Goal: Information Seeking & Learning: Find specific fact

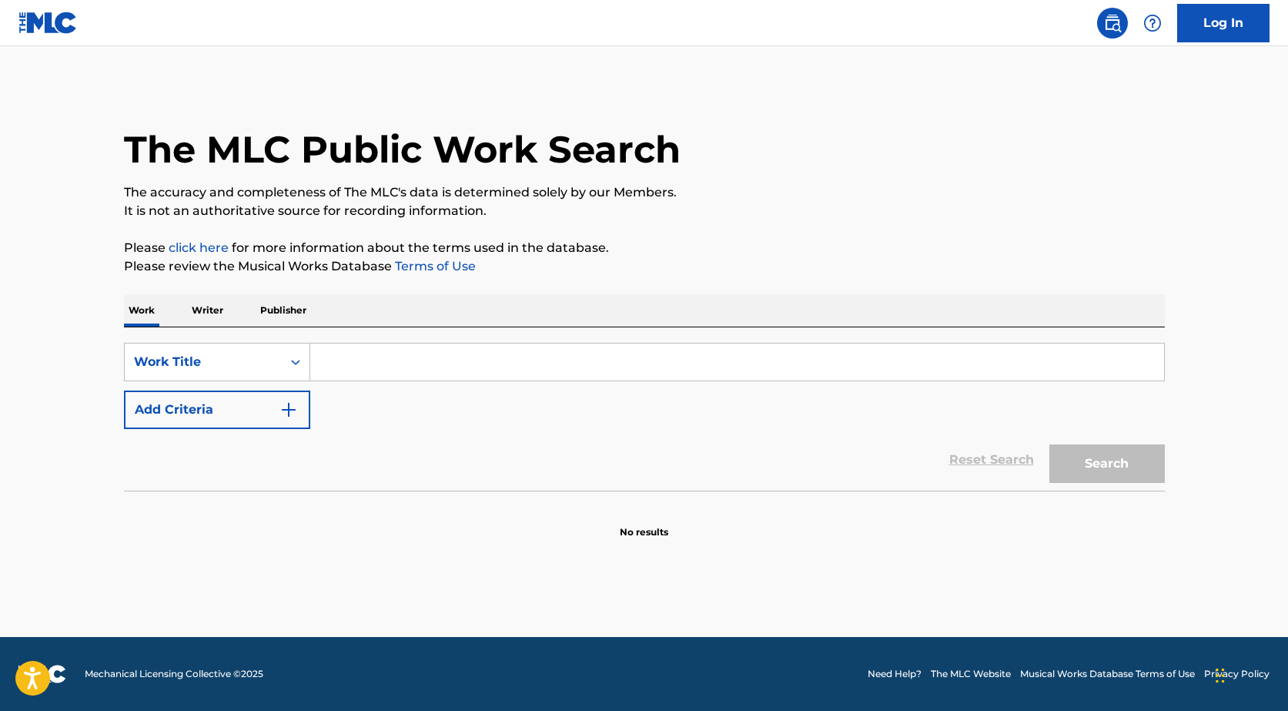
click at [353, 356] on input "Search Form" at bounding box center [737, 361] width 854 height 37
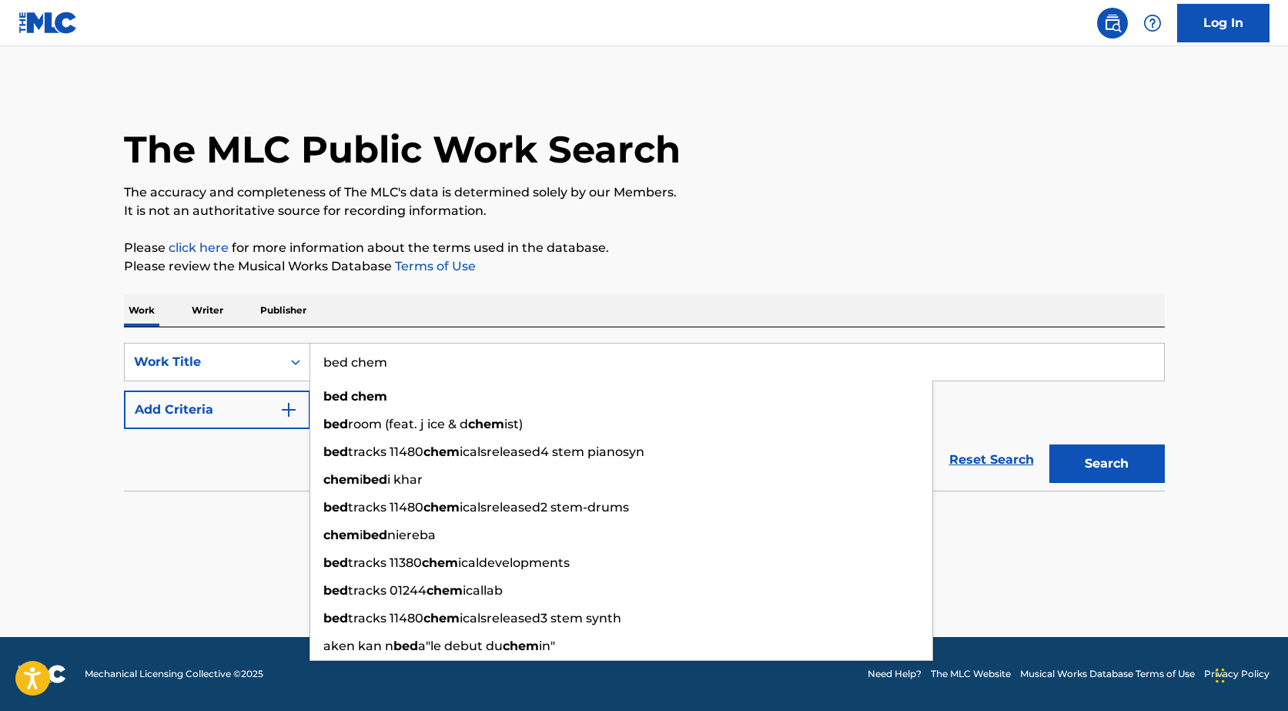
type input "bed chem"
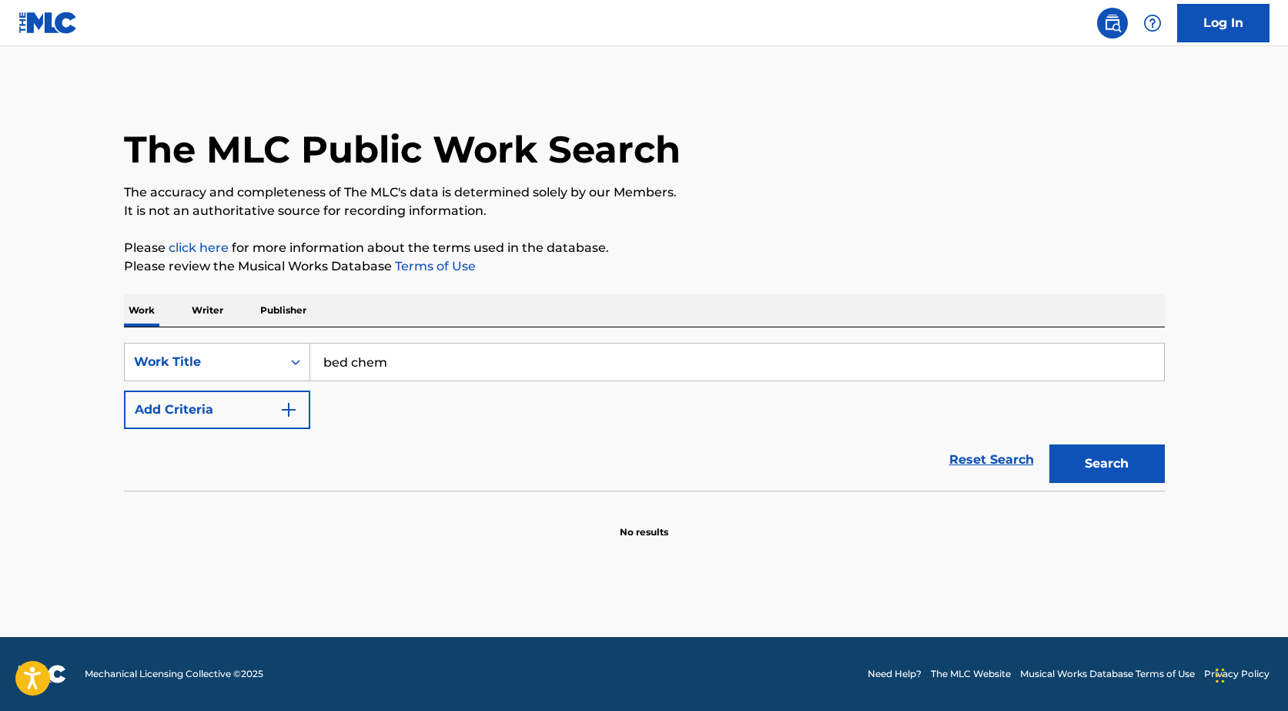
click at [691, 239] on p "Please click here for more information about the terms used in the database." at bounding box center [644, 248] width 1041 height 18
click at [274, 412] on button "Add Criteria" at bounding box center [217, 409] width 186 height 39
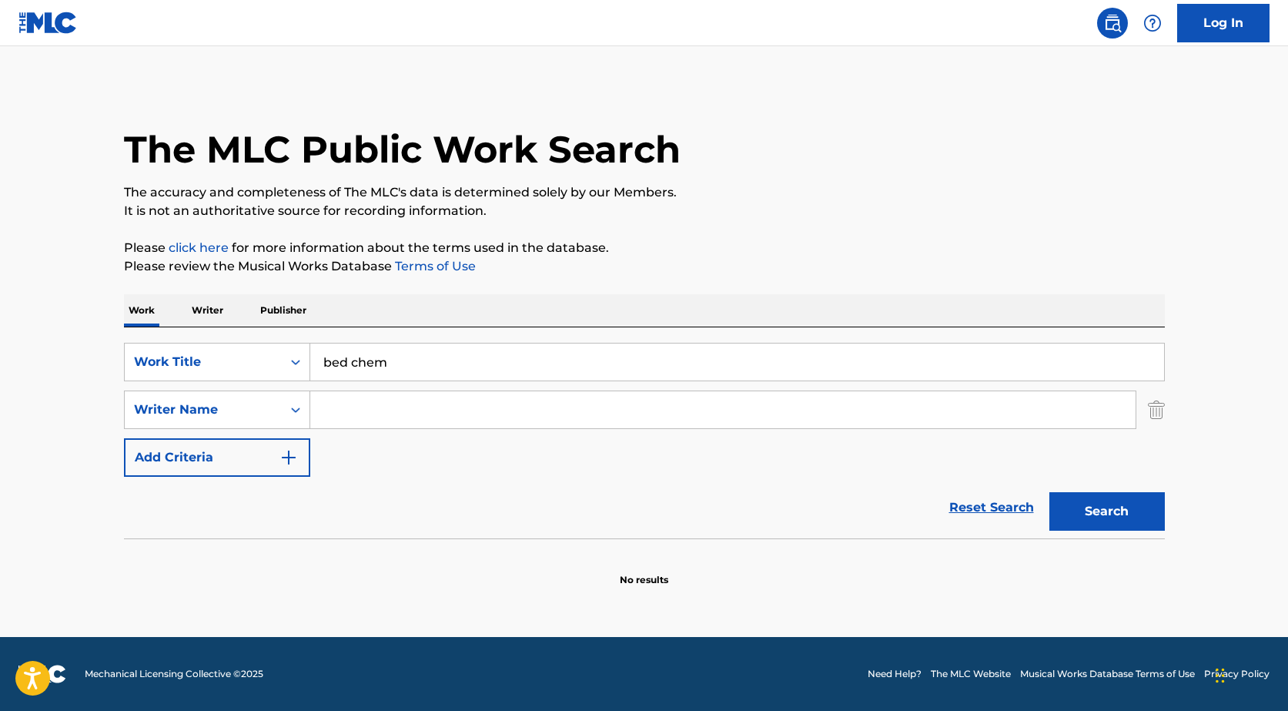
click at [374, 411] on input "Search Form" at bounding box center [723, 409] width 826 height 37
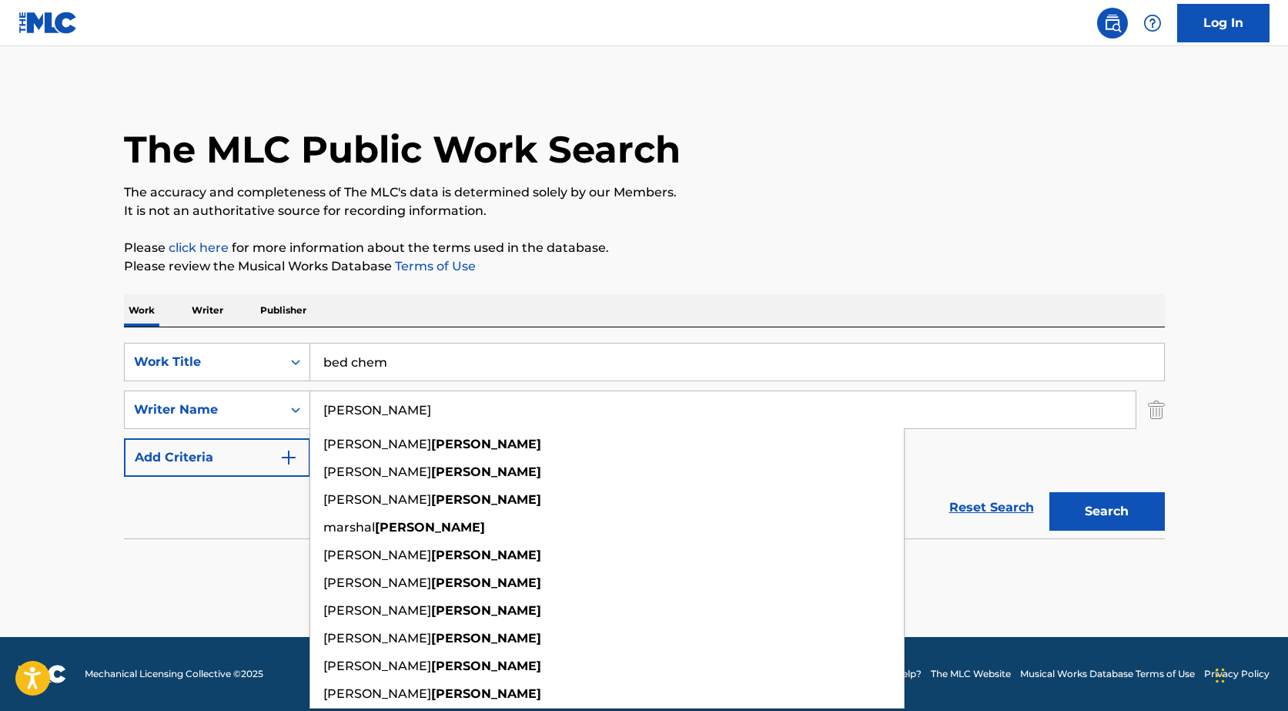
type input "[PERSON_NAME]"
click at [765, 236] on div "The MLC Public Work Search The accuracy and completeness of The MLC's data is d…" at bounding box center [644, 336] width 1078 height 502
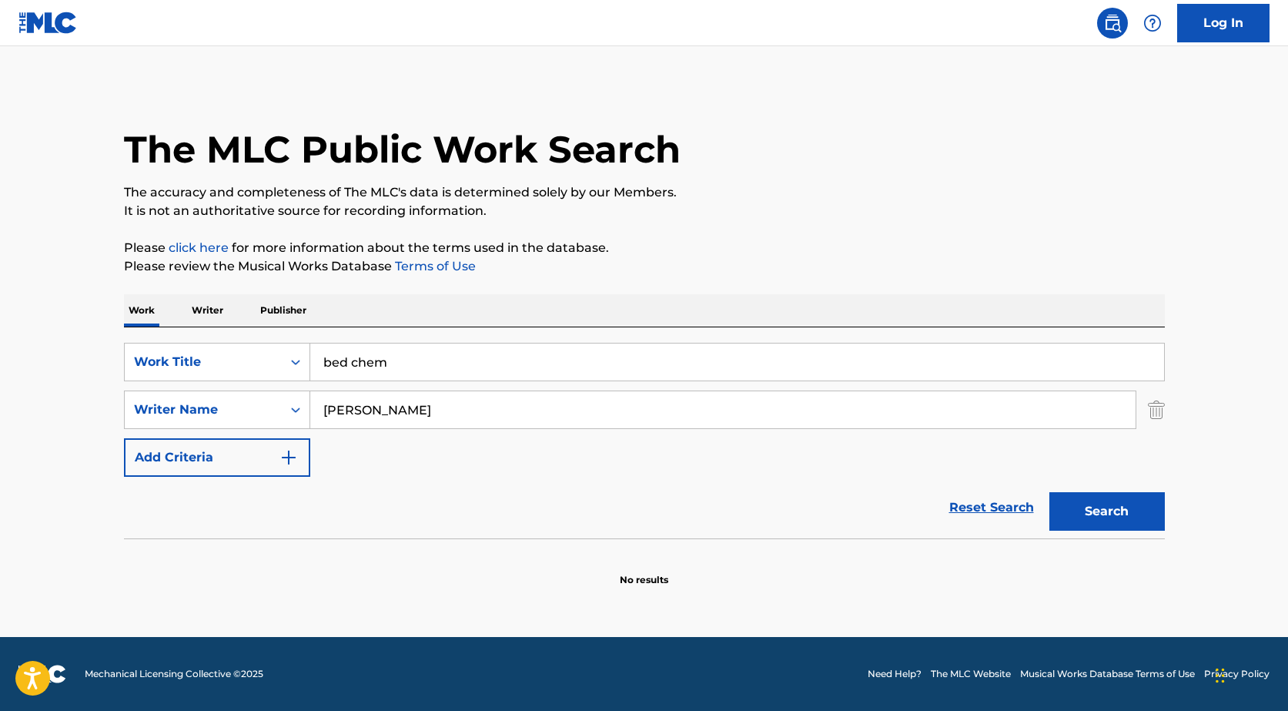
click at [1125, 513] on button "Search" at bounding box center [1108, 511] width 116 height 39
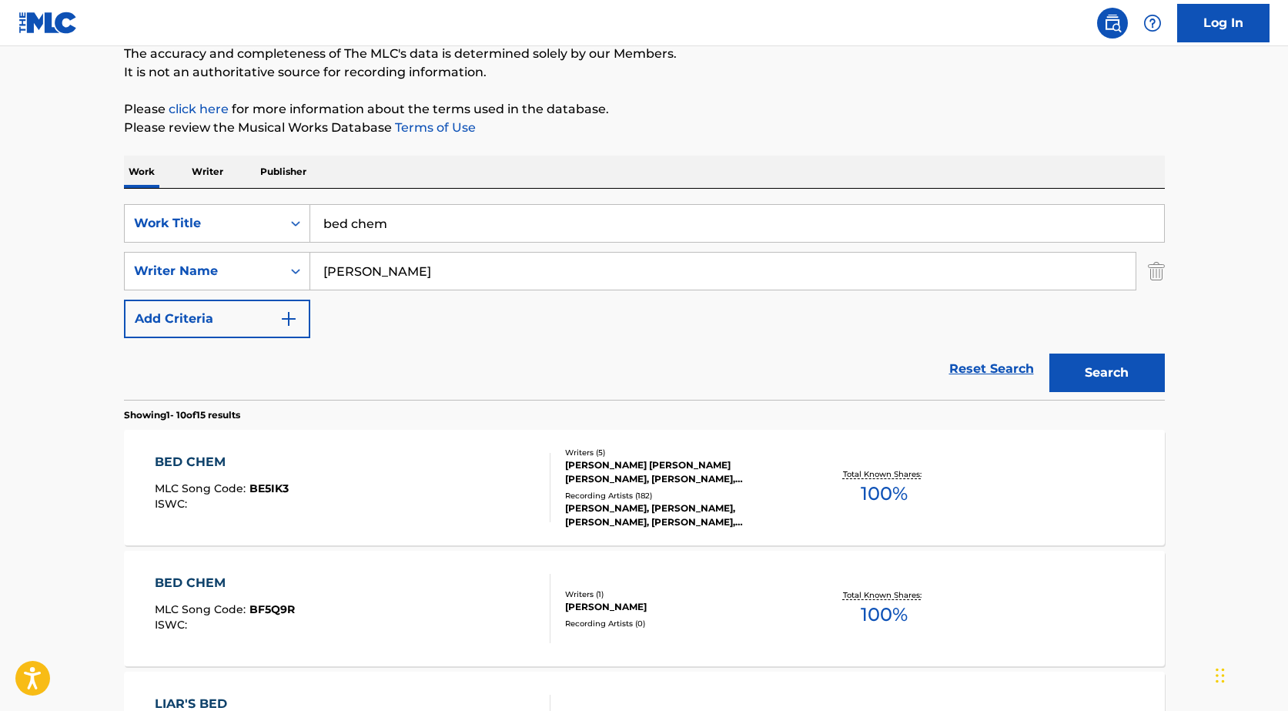
scroll to position [231, 0]
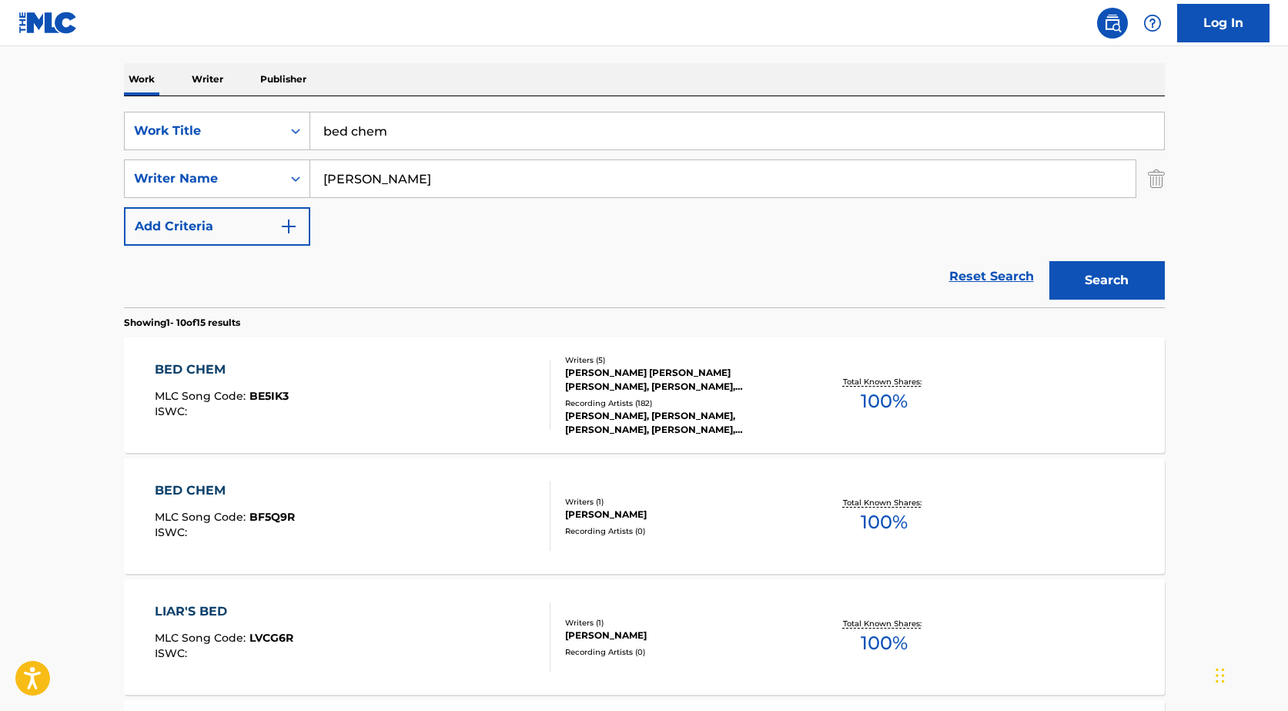
click at [730, 554] on div "BED CHEM MLC Song Code : BF5Q9R ISWC : Writers ( 1 ) [PERSON_NAME] Recording Ar…" at bounding box center [644, 516] width 1041 height 116
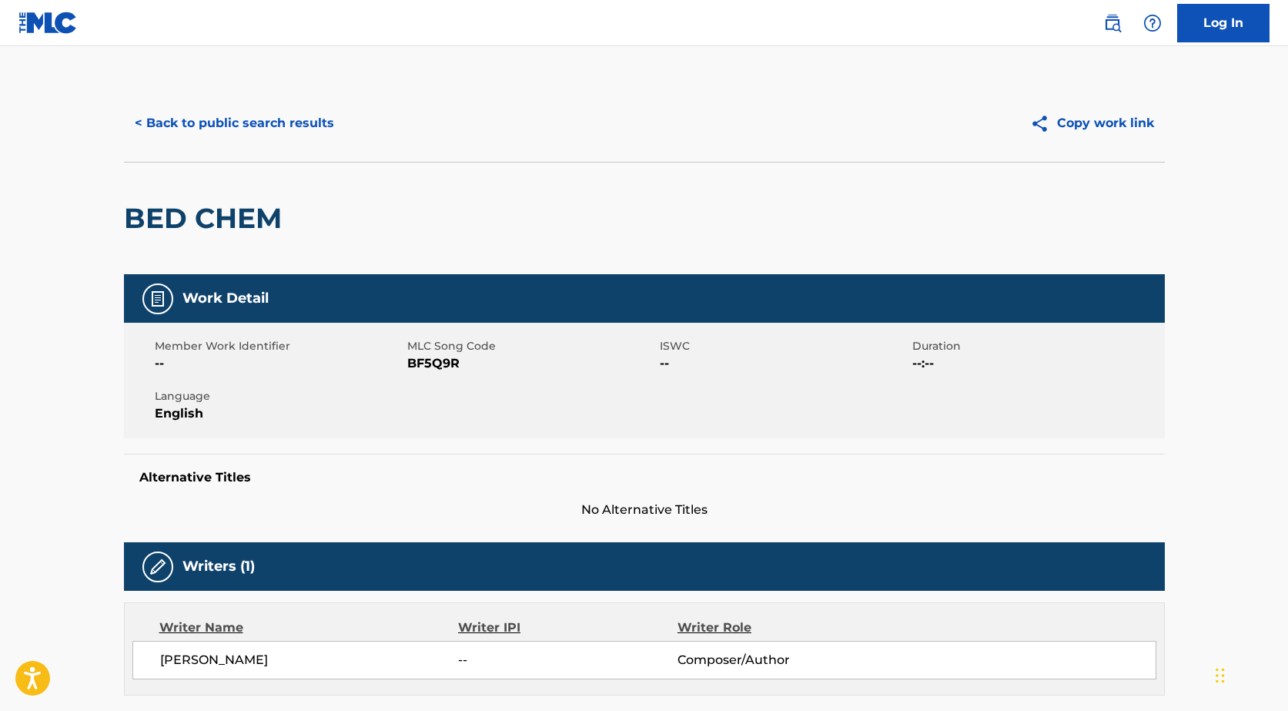
click at [254, 140] on button "< Back to public search results" at bounding box center [234, 123] width 221 height 39
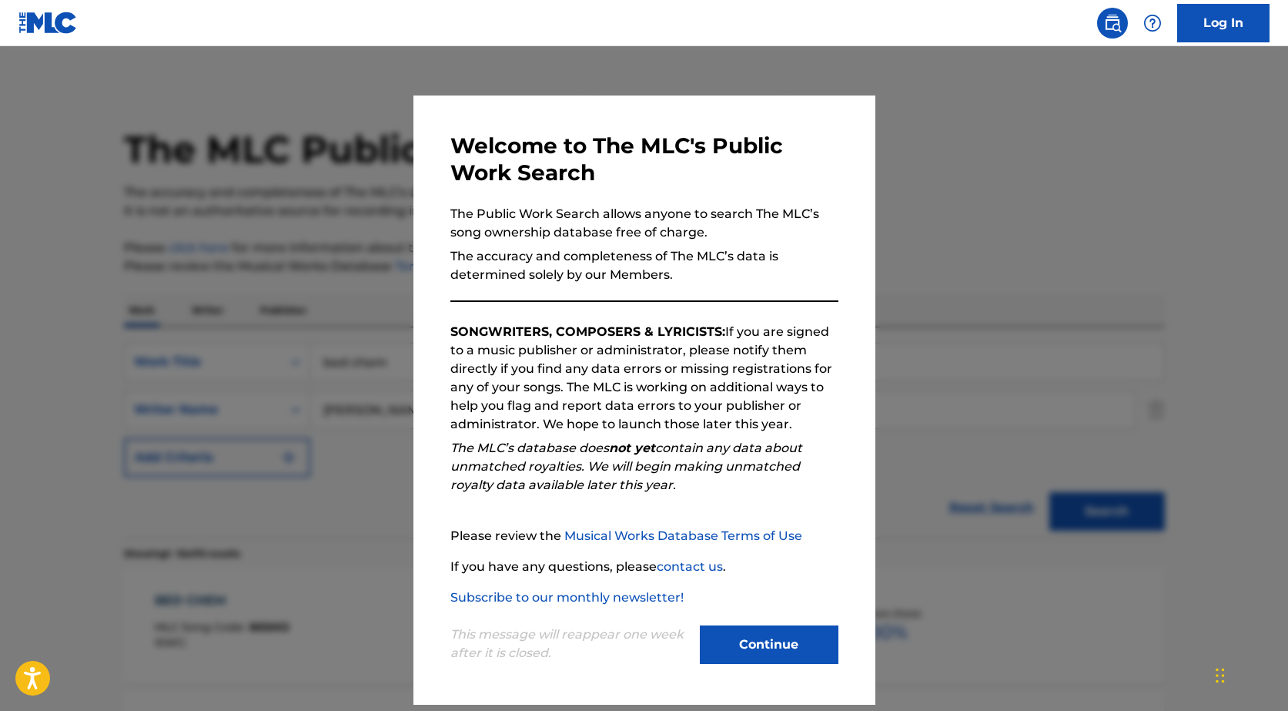
scroll to position [231, 0]
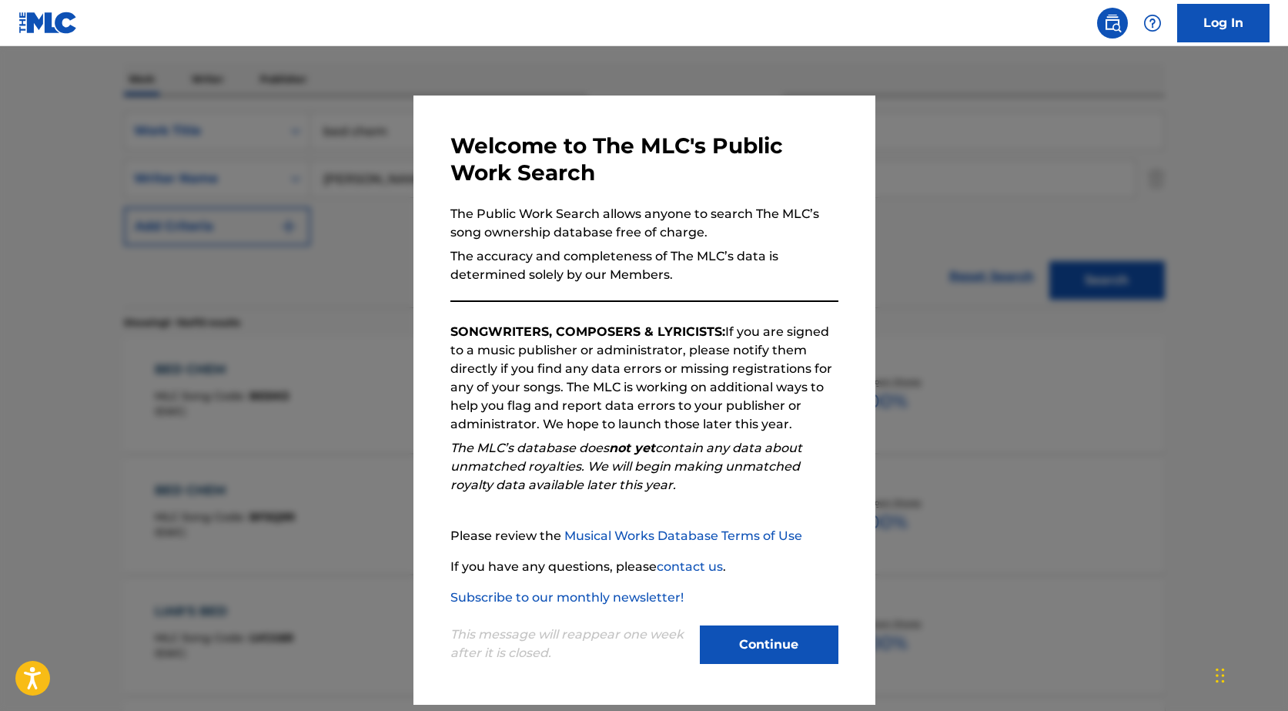
click at [1137, 460] on div at bounding box center [644, 401] width 1288 height 711
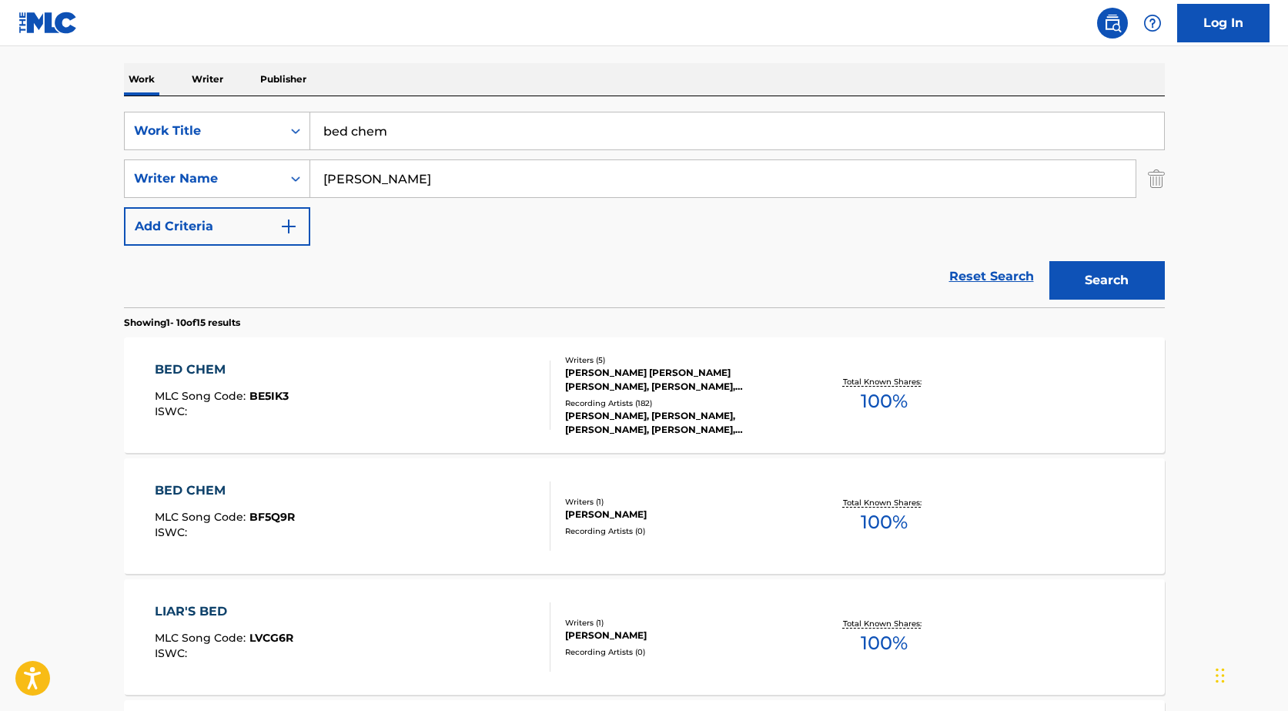
click at [787, 373] on div "[PERSON_NAME] [PERSON_NAME] [PERSON_NAME], [PERSON_NAME], [PERSON_NAME], [PERSO…" at bounding box center [681, 380] width 233 height 28
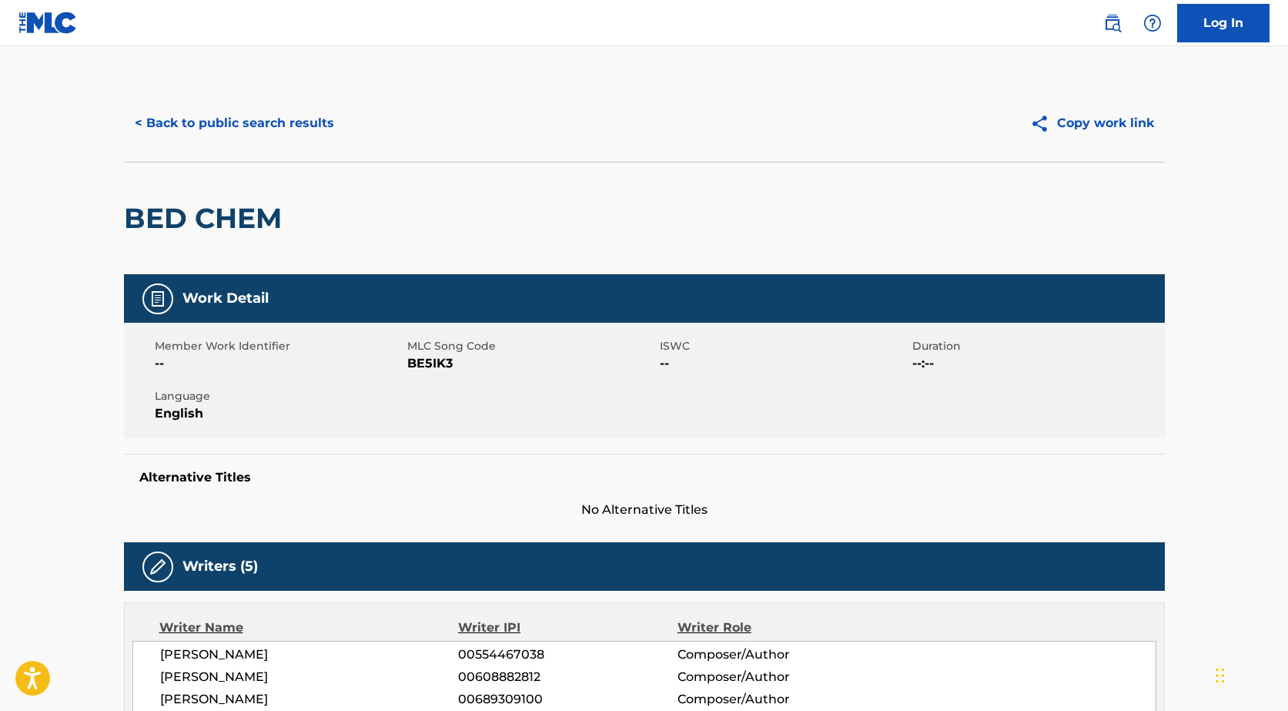
click at [291, 118] on button "< Back to public search results" at bounding box center [234, 123] width 221 height 39
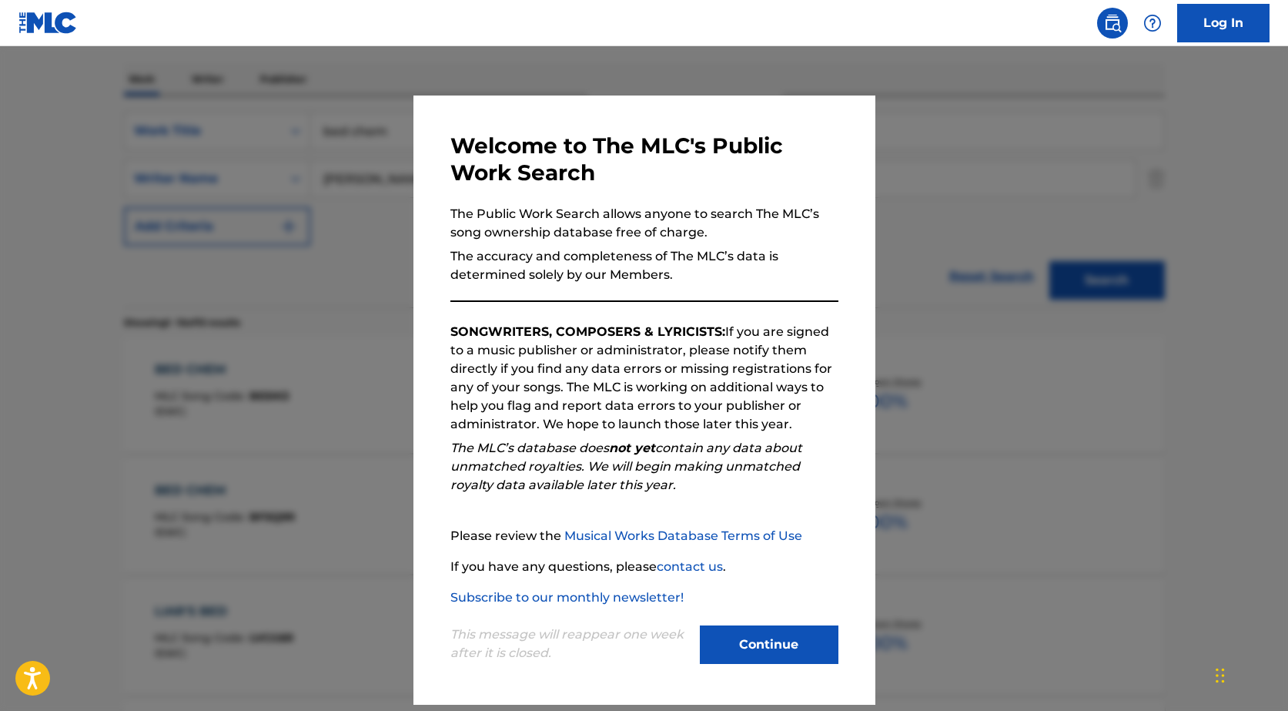
click at [1251, 203] on div at bounding box center [644, 401] width 1288 height 711
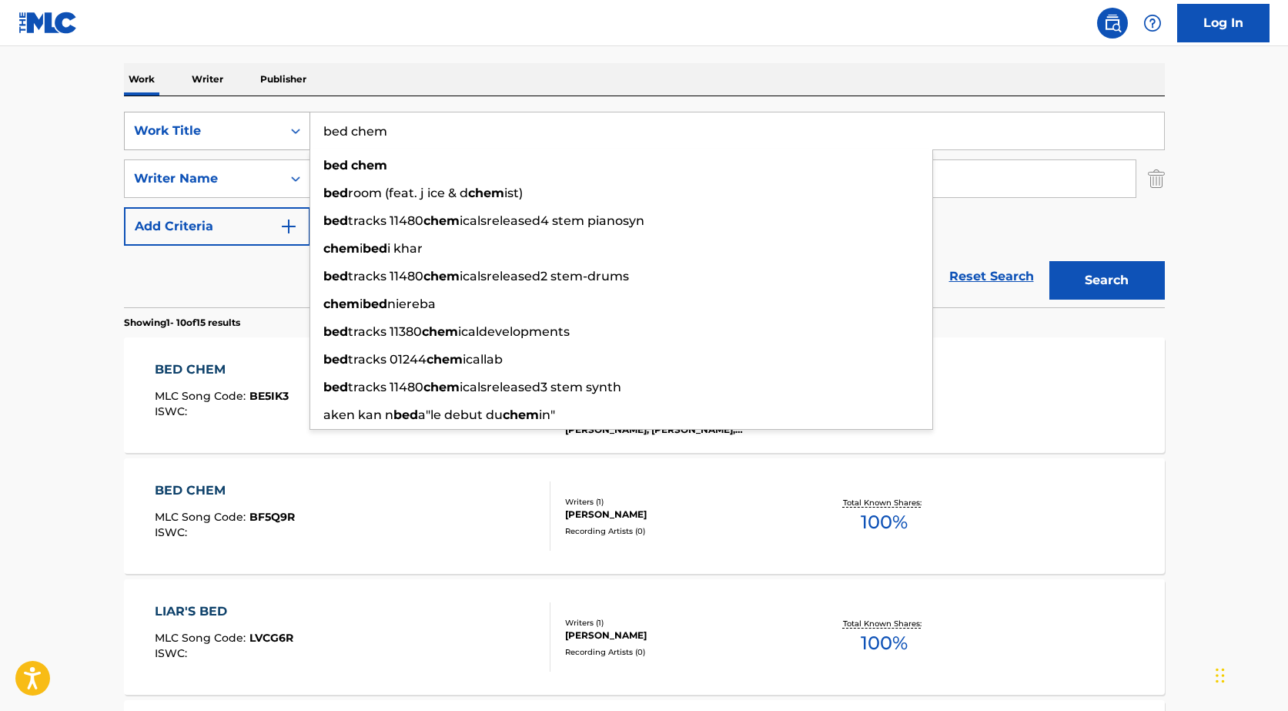
drag, startPoint x: 416, startPoint y: 122, endPoint x: 263, endPoint y: 112, distance: 152.8
click at [263, 112] on div "SearchWithCriteria005251b1-e2c3-4e48-9183-cc6d843239c4 Work Title bed chem bed …" at bounding box center [644, 131] width 1041 height 39
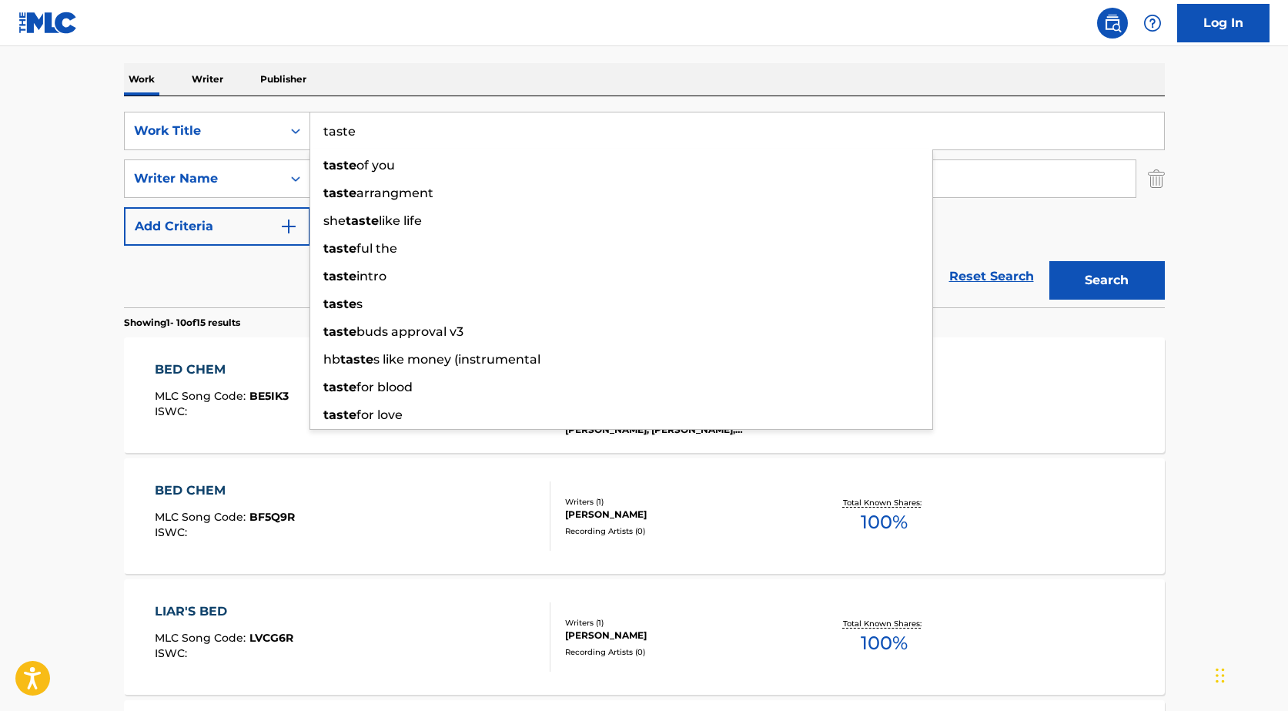
type input "taste"
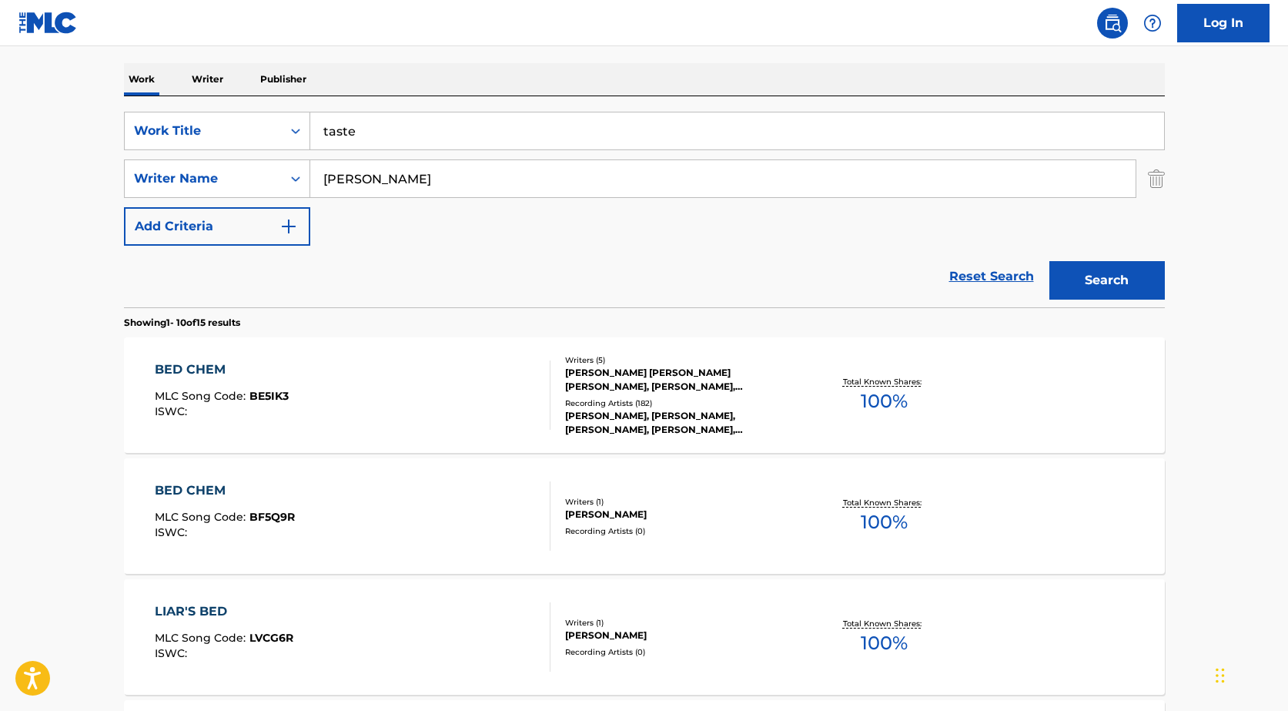
click at [92, 179] on main "The MLC Public Work Search The accuracy and completeness of The MLC's data is d…" at bounding box center [644, 721] width 1288 height 1813
click at [1104, 286] on button "Search" at bounding box center [1108, 280] width 116 height 39
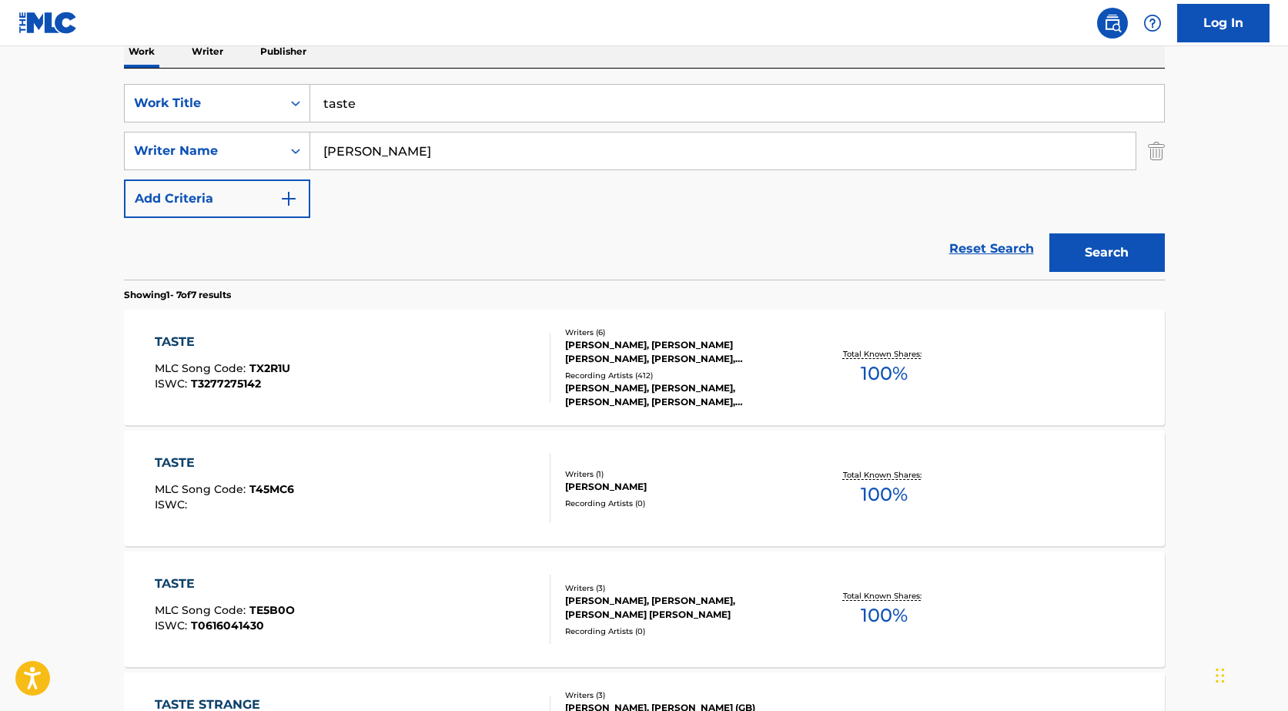
scroll to position [154, 0]
